Goal: Communication & Community: Connect with others

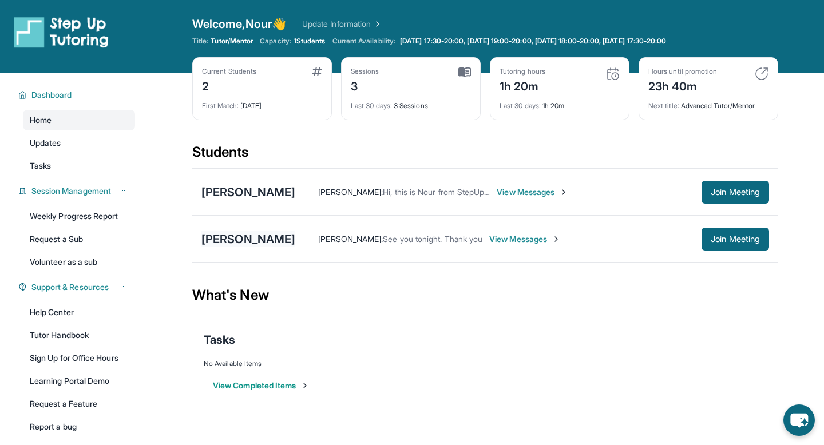
click at [247, 240] on div "[PERSON_NAME]" at bounding box center [248, 239] width 94 height 16
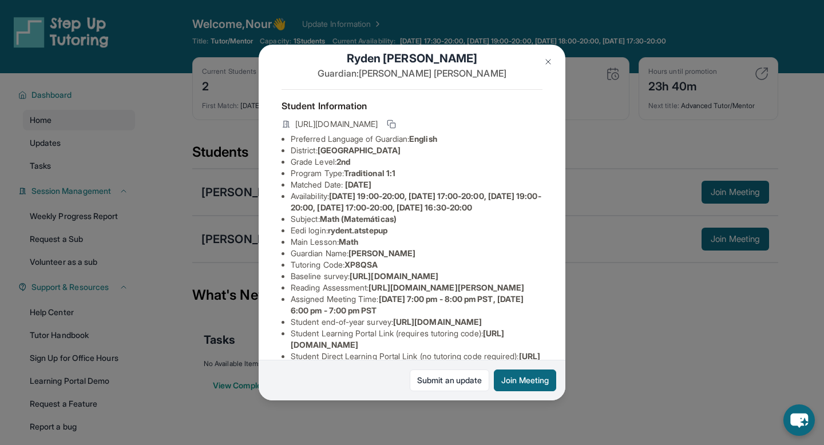
scroll to position [25, 0]
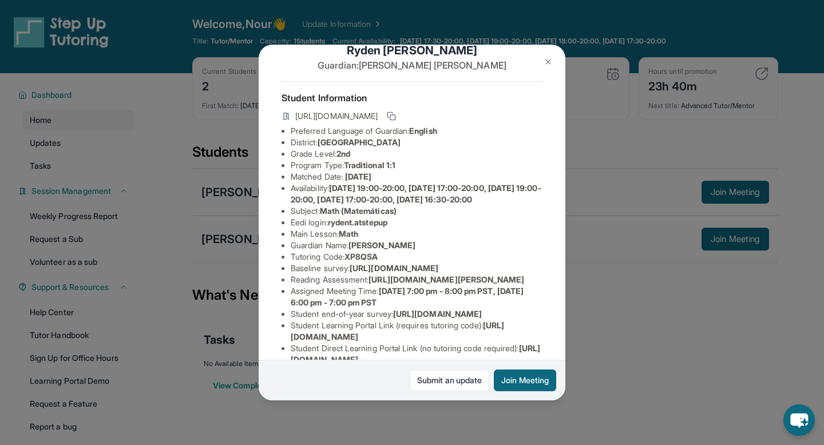
click at [348, 216] on span "Math (Matemáticas)" at bounding box center [358, 211] width 77 height 10
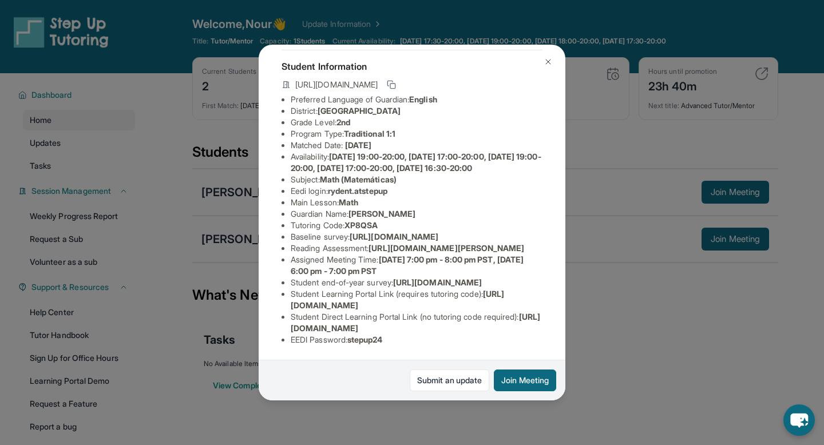
scroll to position [159, 0]
click at [363, 306] on span "https://student-portal.stepuptutoring.org/student" at bounding box center [397, 299] width 213 height 21
click at [344, 307] on span "https://student-portal.stepuptutoring.org/student" at bounding box center [397, 299] width 213 height 21
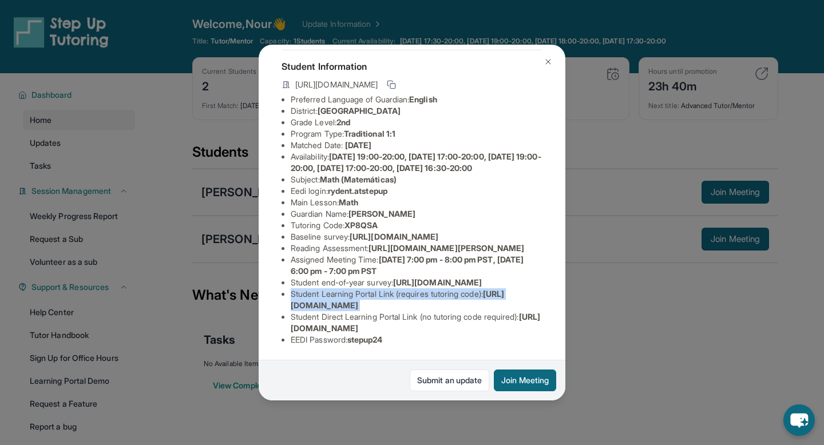
click at [344, 307] on span "https://student-portal.stepuptutoring.org/student" at bounding box center [397, 299] width 213 height 21
click at [482, 310] on span "https://student-portal.stepuptutoring.org/student" at bounding box center [397, 299] width 213 height 21
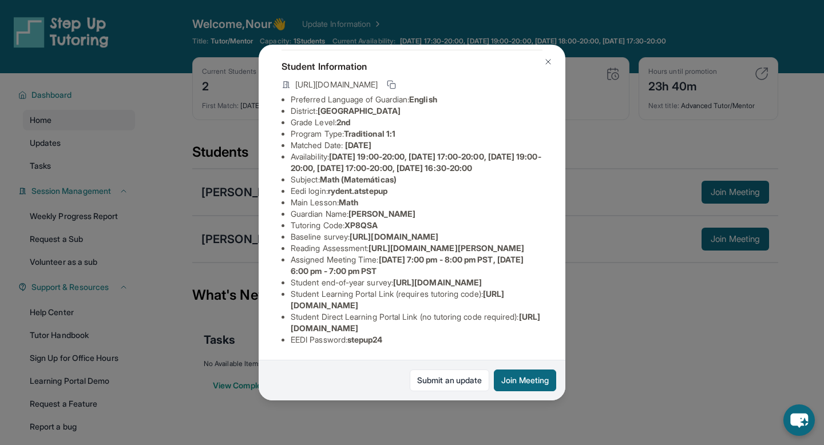
drag, startPoint x: 490, startPoint y: 309, endPoint x: 289, endPoint y: 310, distance: 201.4
click at [289, 310] on ul "Preferred Language of Guardian: English District: Berryessa Union School Distri…" at bounding box center [412, 220] width 261 height 252
copy span "https://student-portal.stepuptutoring.org/student"
click at [362, 336] on span "stepup24" at bounding box center [364, 340] width 35 height 10
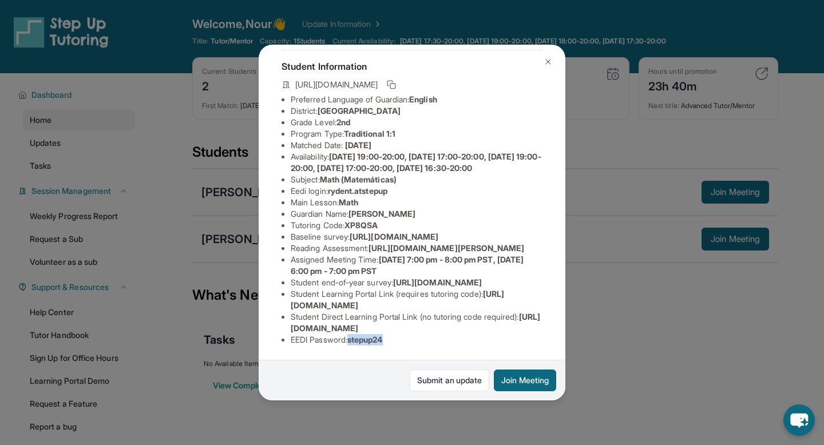
copy span "stepup24"
click at [306, 329] on span "https://student-portal.stepuptutoring.org/student/XP8QSA" at bounding box center [415, 322] width 249 height 21
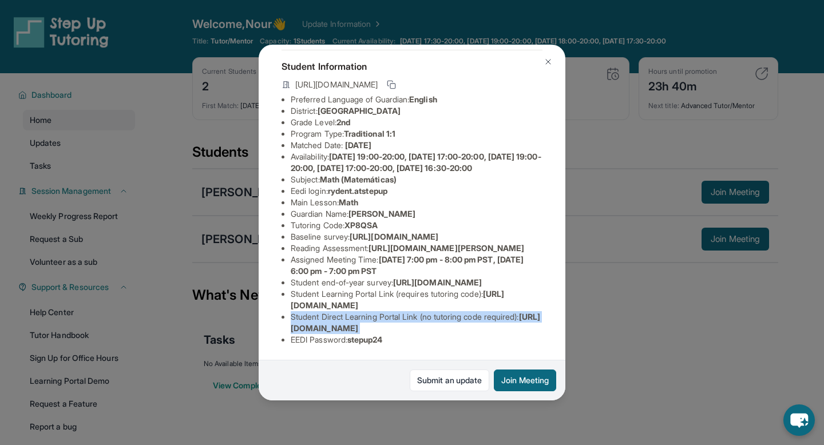
click at [306, 329] on span "https://student-portal.stepuptutoring.org/student/XP8QSA" at bounding box center [415, 322] width 249 height 21
click at [296, 327] on span "https://student-portal.stepuptutoring.org/student/XP8QSA" at bounding box center [415, 322] width 249 height 21
drag, startPoint x: 291, startPoint y: 328, endPoint x: 531, endPoint y: 332, distance: 240.4
click at [531, 332] on li "Student Direct Learning Portal Link (no tutoring code required) : https://stude…" at bounding box center [417, 322] width 252 height 23
copy span "https://student-portal.stepuptutoring.org/student/XP8QSA"
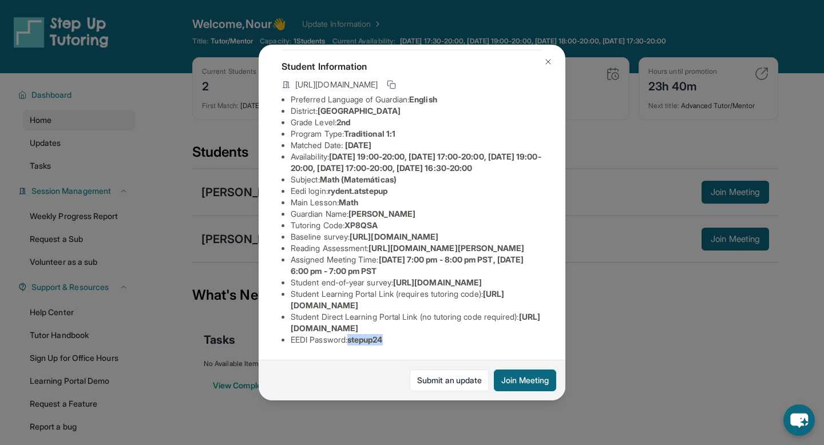
drag, startPoint x: 351, startPoint y: 339, endPoint x: 393, endPoint y: 340, distance: 41.8
click at [393, 340] on li "EEDI Password : stepup24" at bounding box center [417, 339] width 252 height 11
copy span "stepup24"
click at [391, 328] on span "https://student-portal.stepuptutoring.org/student/XP8QSA" at bounding box center [415, 322] width 249 height 21
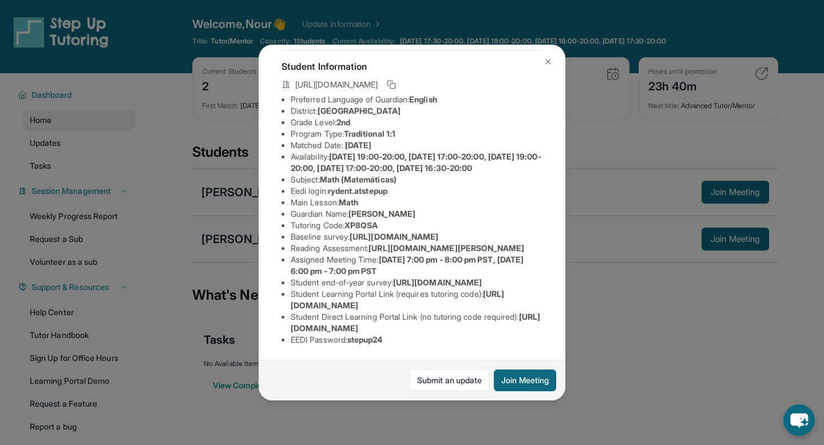
click at [350, 232] on span "https://airtable.com/apprlfn8WjpjBUn2G/shrK0QR6AaNyG5psY?prefill_Type%20of%20Fo…" at bounding box center [394, 237] width 89 height 10
click at [346, 220] on span "XP8QSA" at bounding box center [360, 225] width 33 height 10
copy span "XP8QSA"
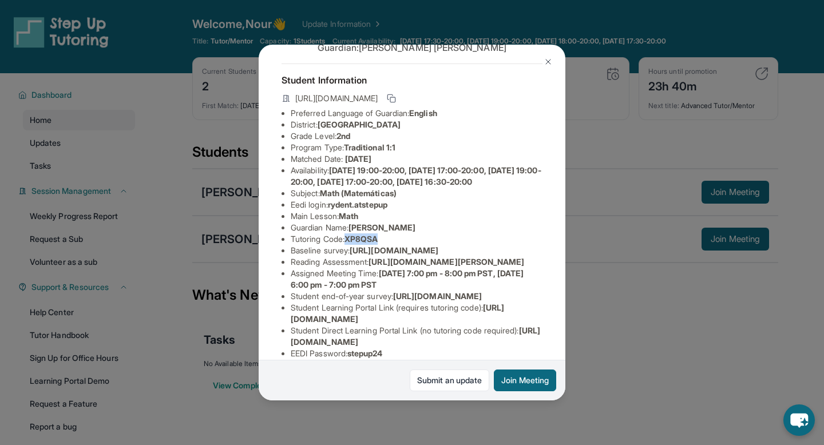
scroll to position [40, 13]
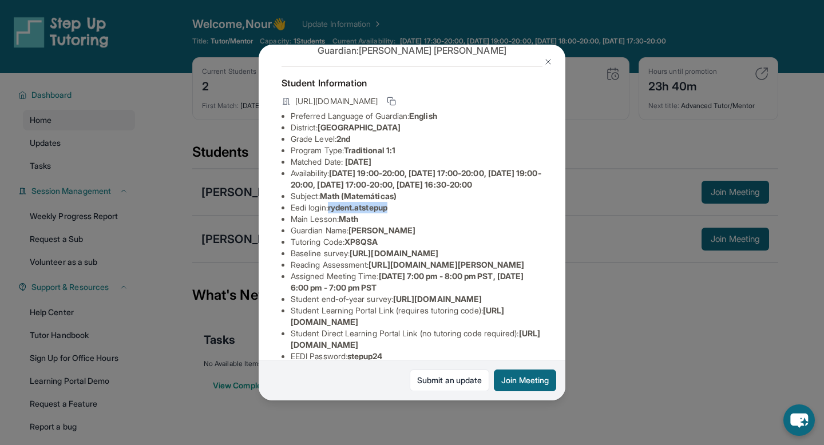
drag, startPoint x: 320, startPoint y: 219, endPoint x: 391, endPoint y: 214, distance: 71.1
click at [391, 213] on li "Eedi login : rydent.atstepup" at bounding box center [417, 207] width 252 height 11
copy span "rydent.atstepup"
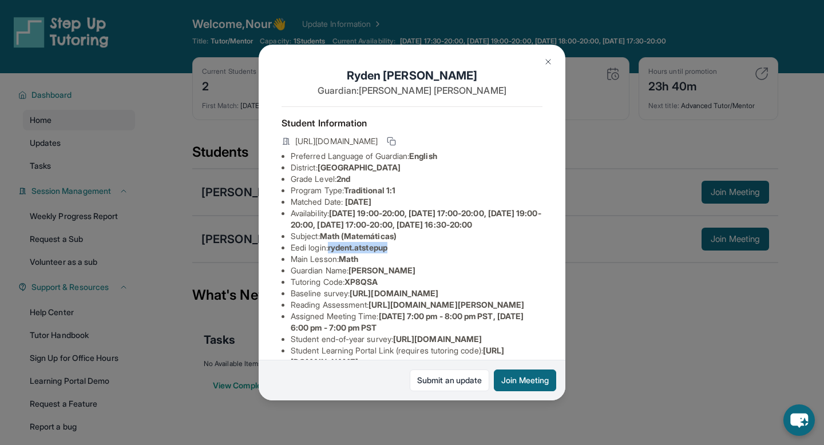
click at [553, 60] on button at bounding box center [548, 61] width 23 height 23
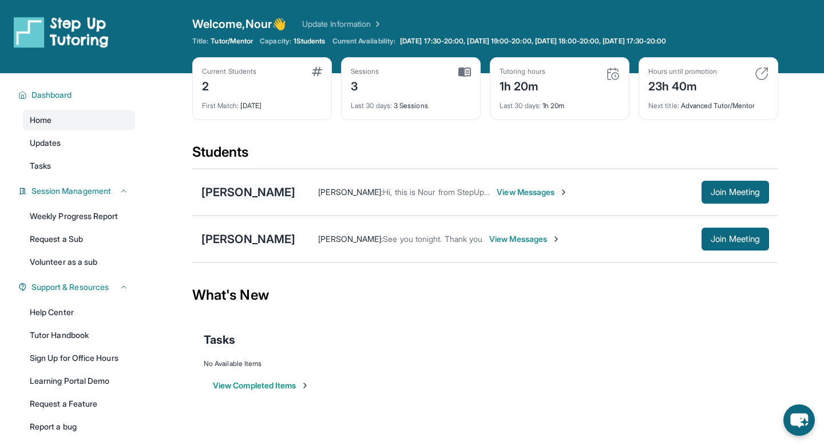
click at [269, 191] on div "[PERSON_NAME]" at bounding box center [248, 192] width 94 height 16
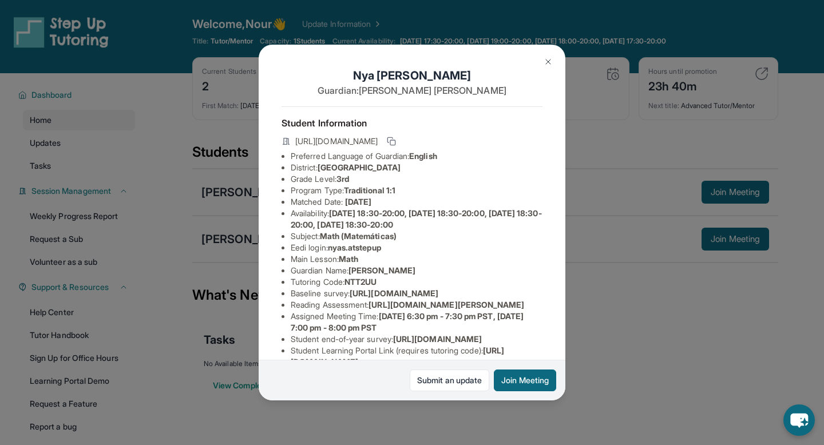
scroll to position [3, 0]
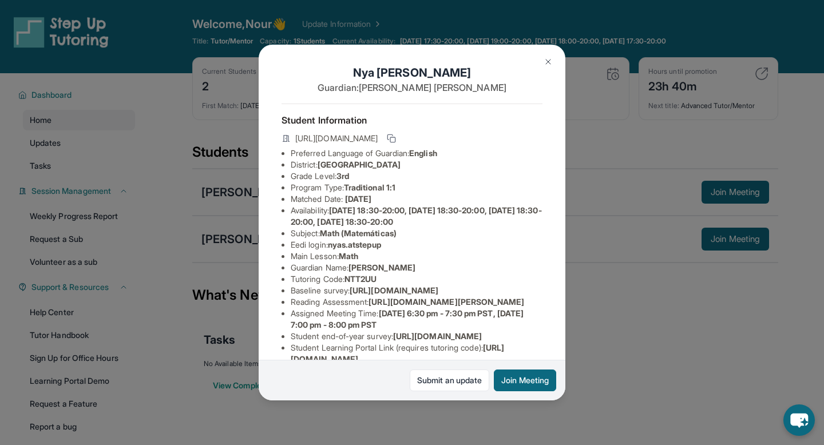
click at [378, 138] on span "https://student-portal.stepuptutoring.org/student/NTT2UU" at bounding box center [336, 138] width 82 height 11
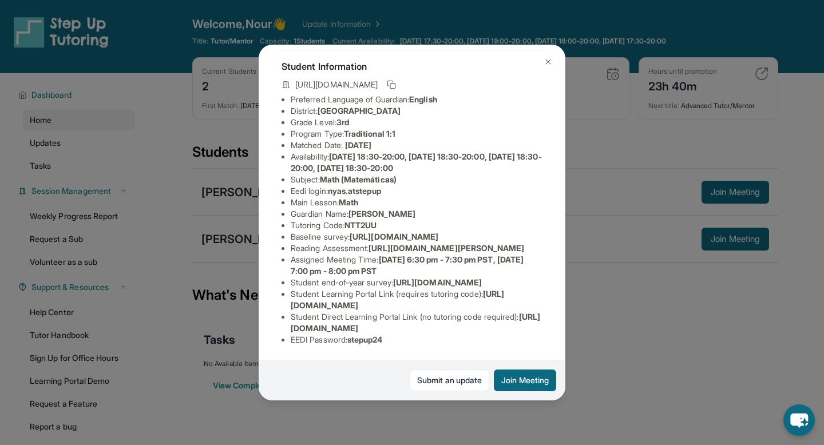
scroll to position [0, 0]
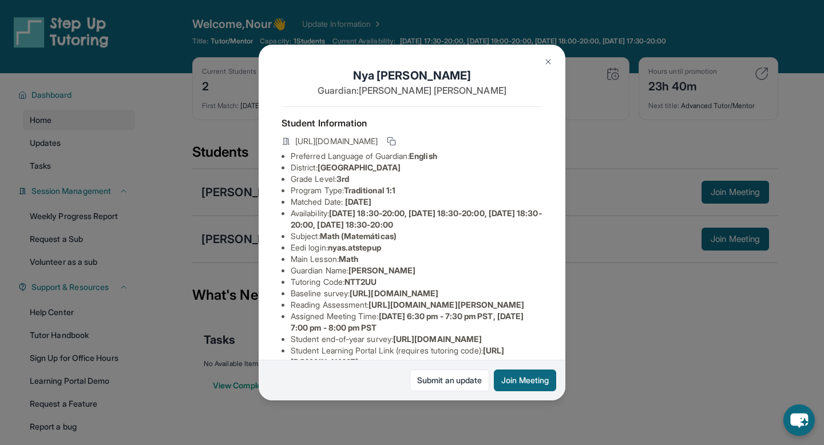
click at [549, 63] on img at bounding box center [548, 61] width 9 height 9
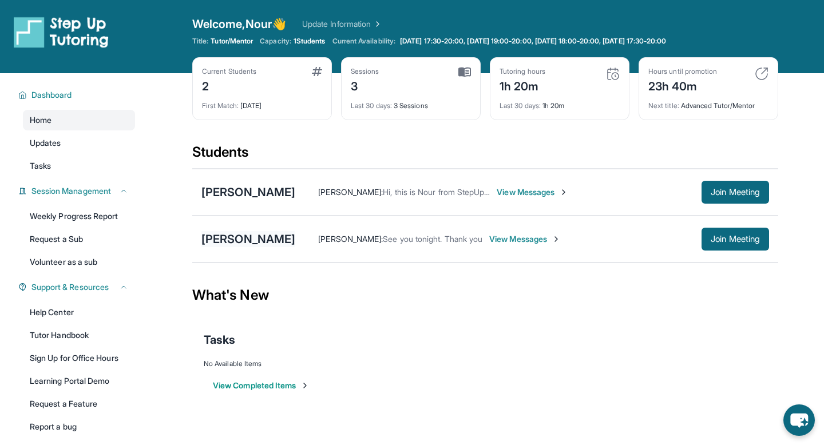
click at [254, 245] on div "[PERSON_NAME]" at bounding box center [248, 239] width 94 height 16
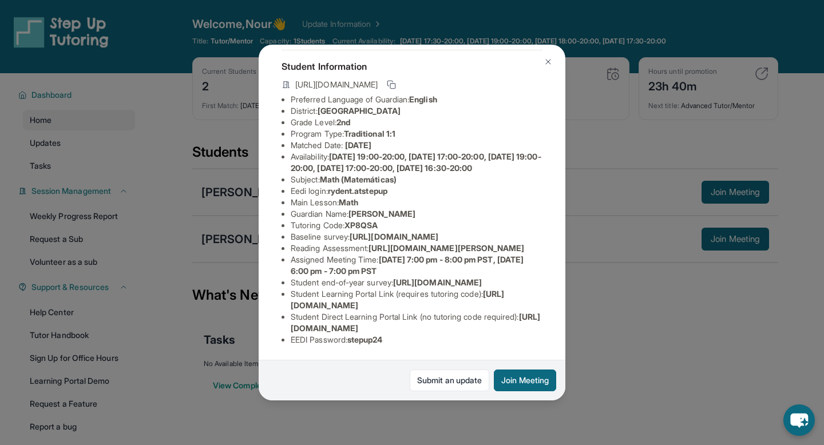
scroll to position [159, 0]
click at [375, 338] on span "stepup24" at bounding box center [364, 340] width 35 height 10
copy span "stepup24"
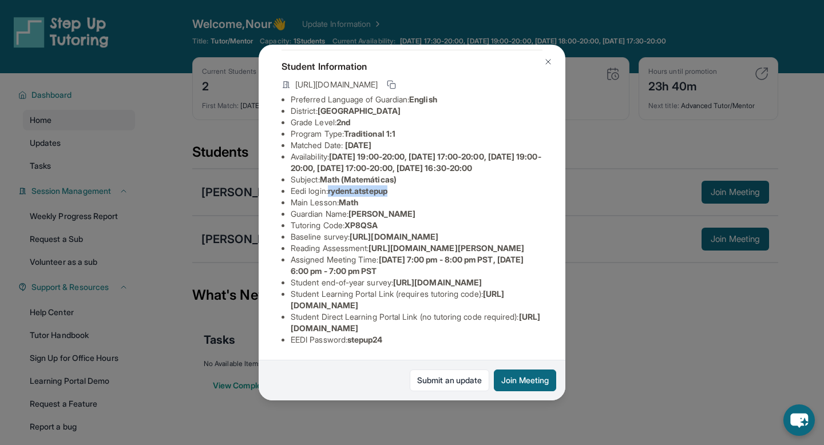
drag, startPoint x: 334, startPoint y: 162, endPoint x: 404, endPoint y: 165, distance: 69.9
click at [404, 185] on li "Eedi login : rydent.atstepup" at bounding box center [417, 190] width 252 height 11
copy span "rydent.atstepup"
click at [545, 57] on img at bounding box center [548, 61] width 9 height 9
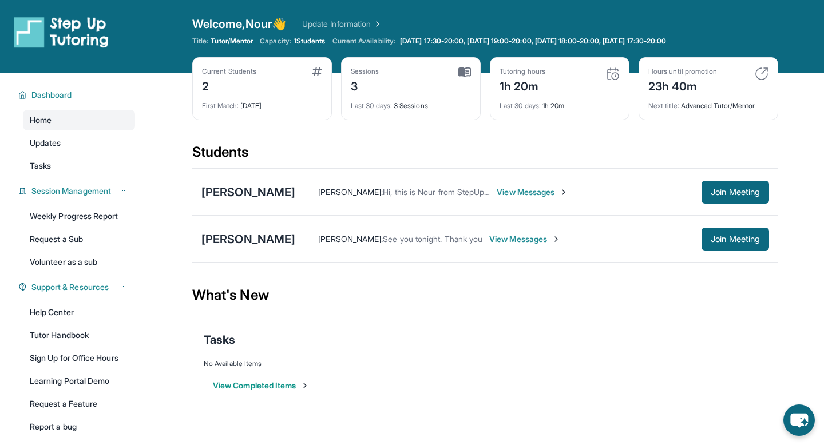
click at [304, 245] on div "Duyen Dinh : See you tonight. Thank you View Messages Join Meeting" at bounding box center [532, 239] width 474 height 23
click at [727, 228] on button "Join Meeting" at bounding box center [736, 239] width 68 height 23
click at [236, 233] on div "[PERSON_NAME]" at bounding box center [248, 239] width 94 height 16
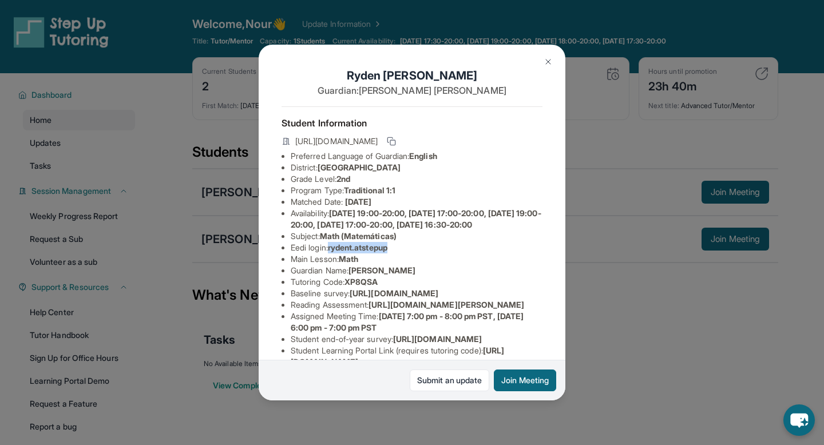
drag, startPoint x: 333, startPoint y: 259, endPoint x: 398, endPoint y: 255, distance: 65.4
click at [398, 253] on li "Eedi login : rydent.atstepup" at bounding box center [417, 247] width 252 height 11
copy span "rydent.atstepup"
